Goal: Navigation & Orientation: Find specific page/section

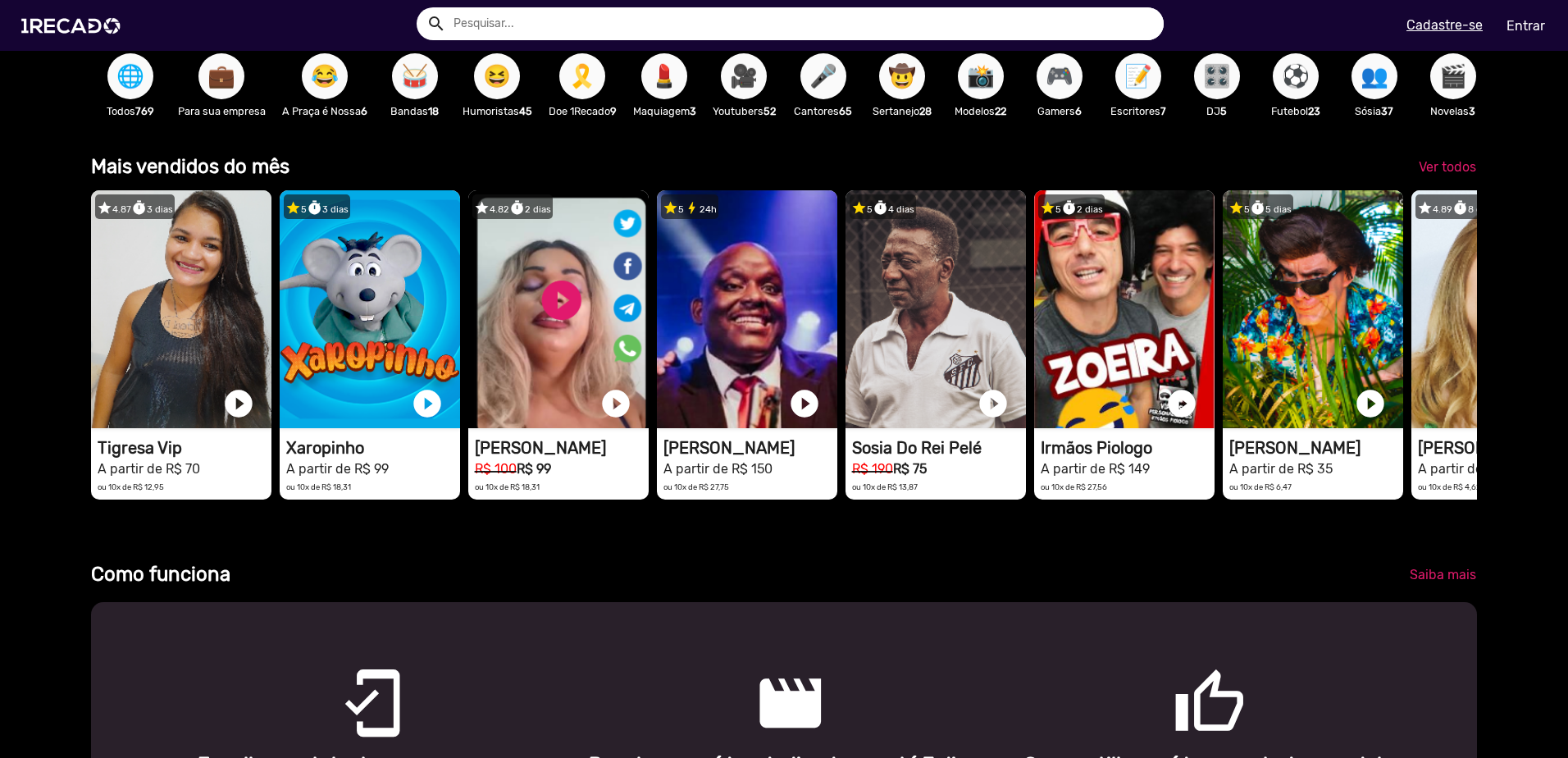
scroll to position [0, 3111]
click at [834, 88] on span "🎤" at bounding box center [823, 76] width 28 height 46
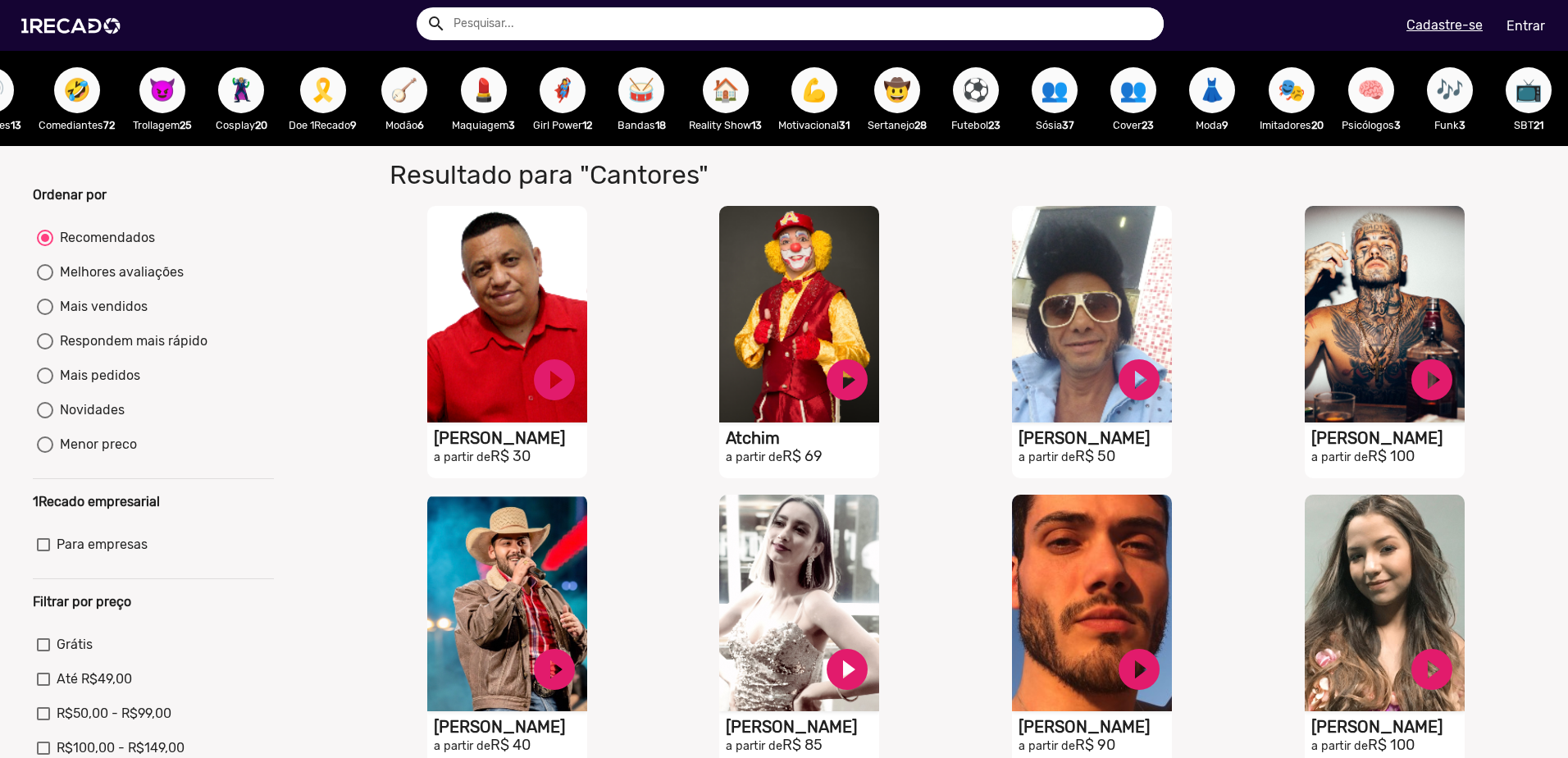
scroll to position [0, 1790]
